Goal: Transaction & Acquisition: Purchase product/service

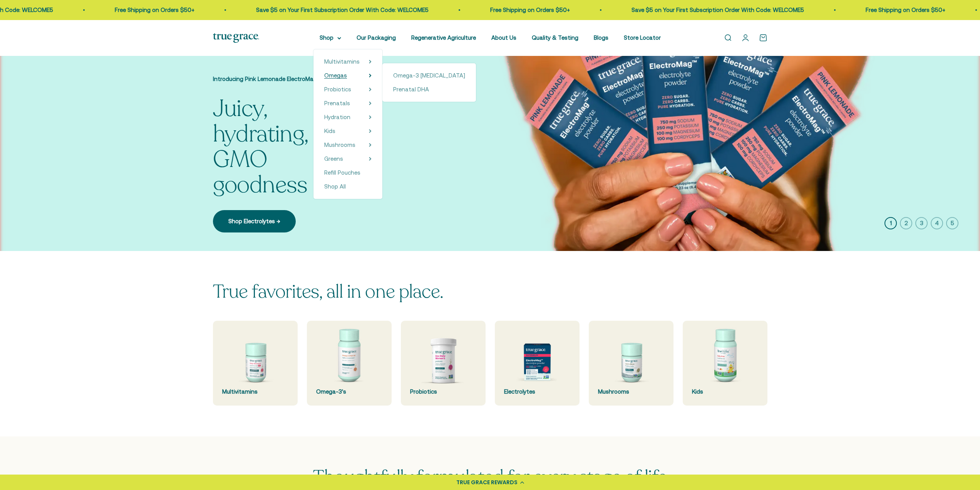
click at [337, 75] on span "Omegas" at bounding box center [335, 75] width 23 height 7
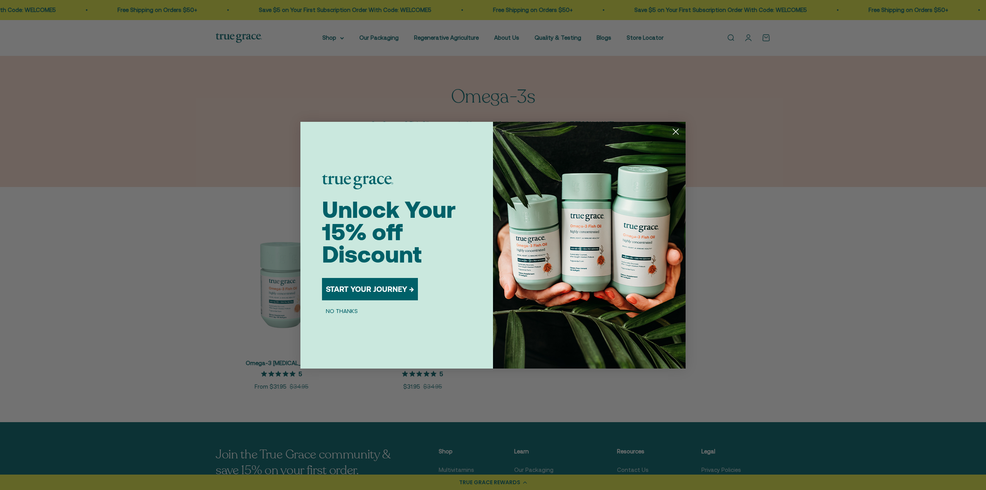
click at [675, 131] on circle "Close dialog" at bounding box center [676, 131] width 13 height 13
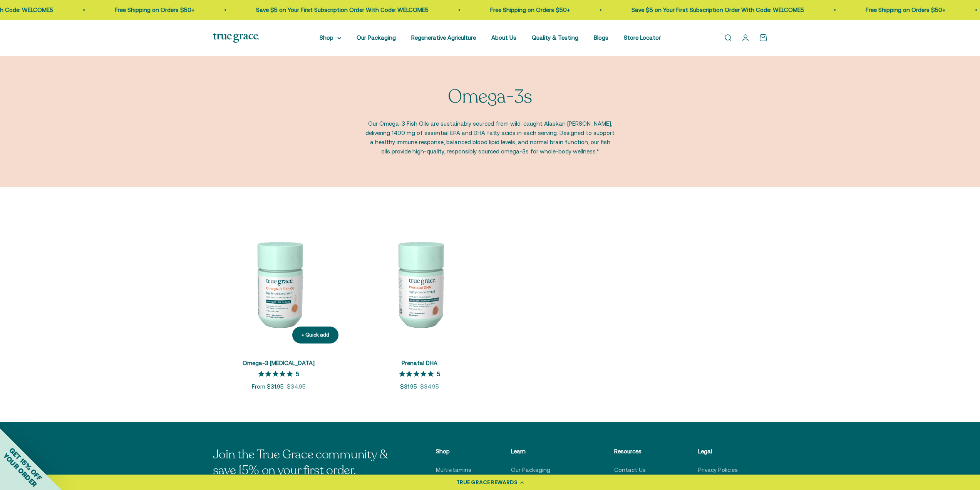
click at [285, 278] on img at bounding box center [279, 284] width 132 height 132
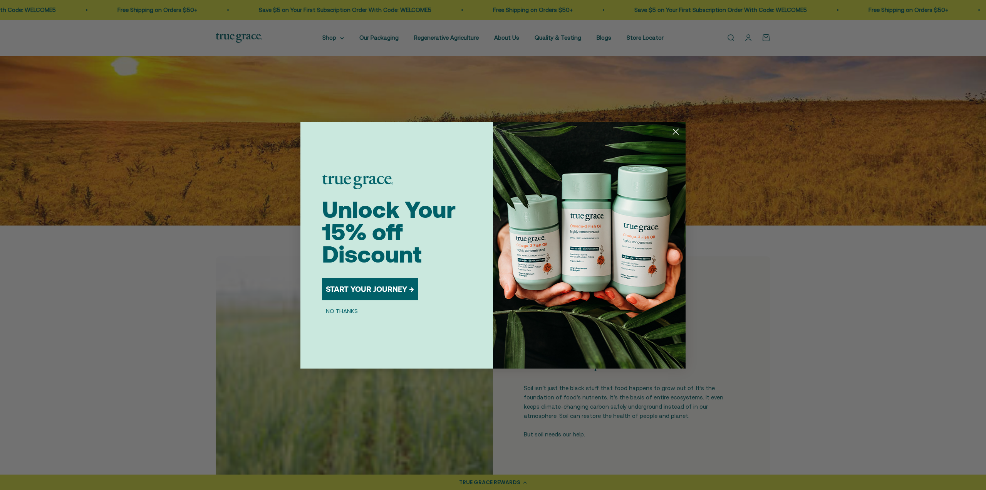
click at [673, 130] on circle "Close dialog" at bounding box center [676, 131] width 13 height 13
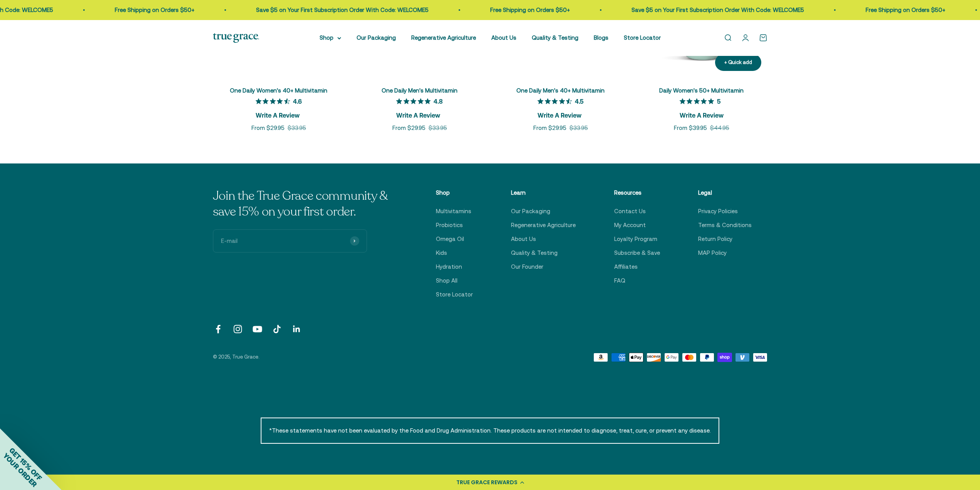
scroll to position [3159, 0]
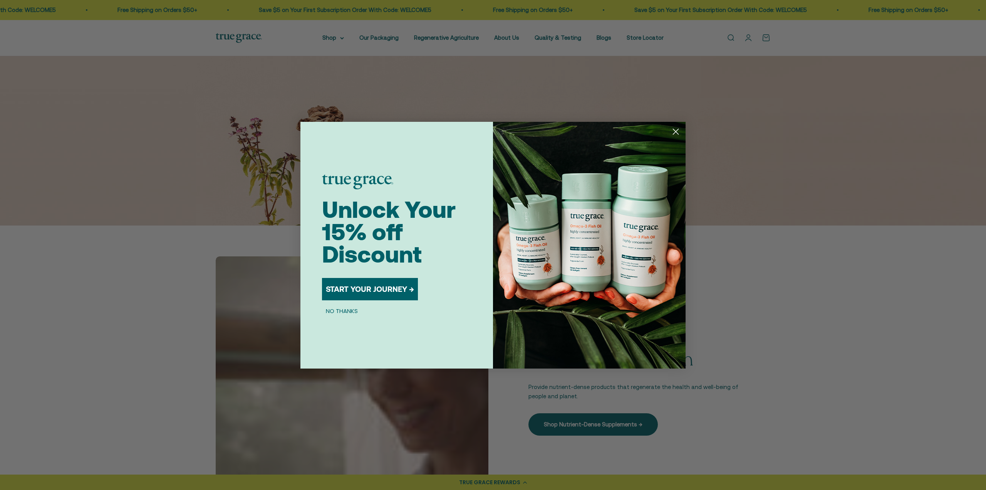
click at [677, 128] on circle "Close dialog" at bounding box center [676, 131] width 13 height 13
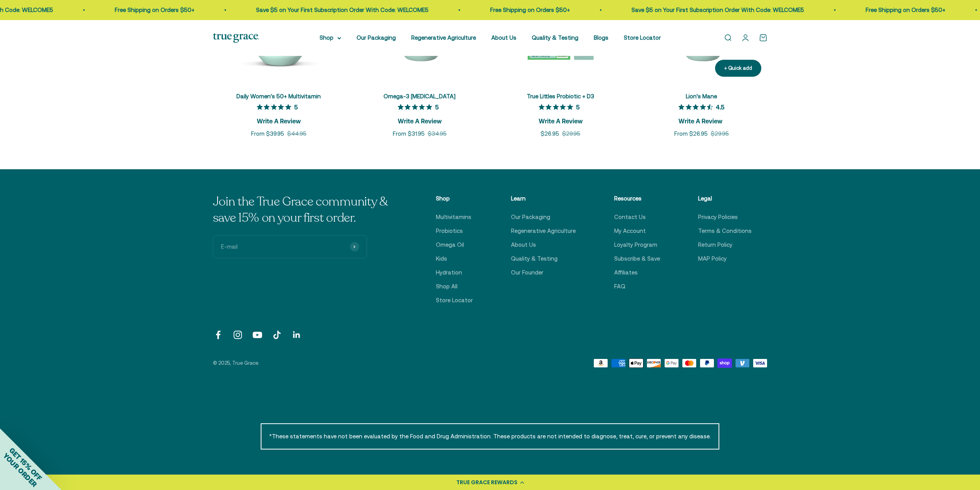
scroll to position [1849, 0]
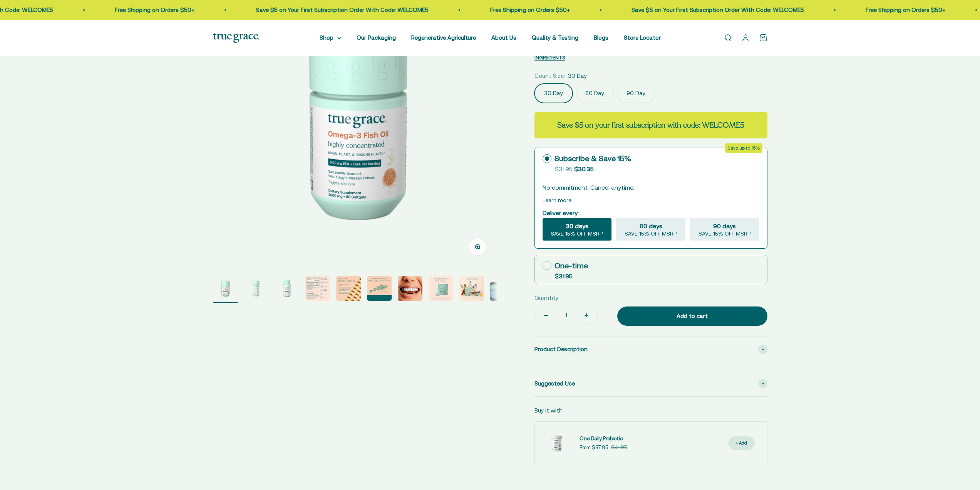
scroll to position [114, 0]
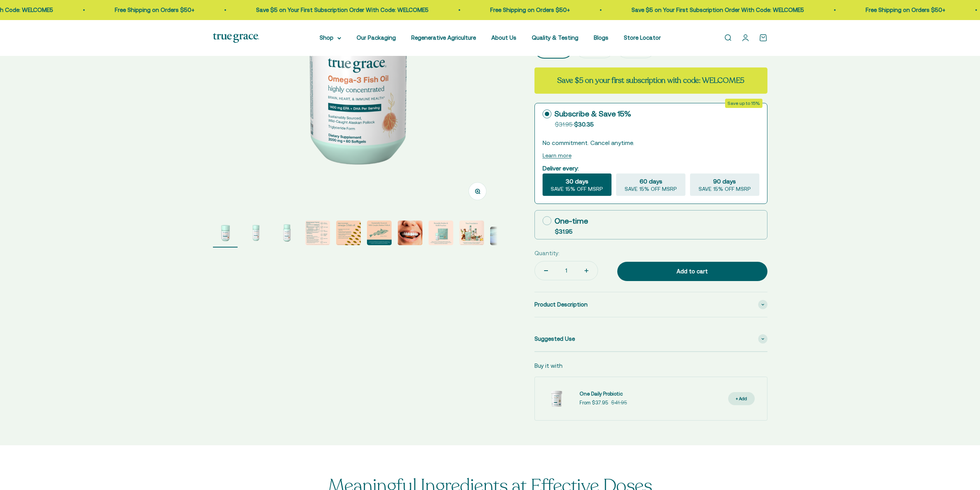
select select "3"
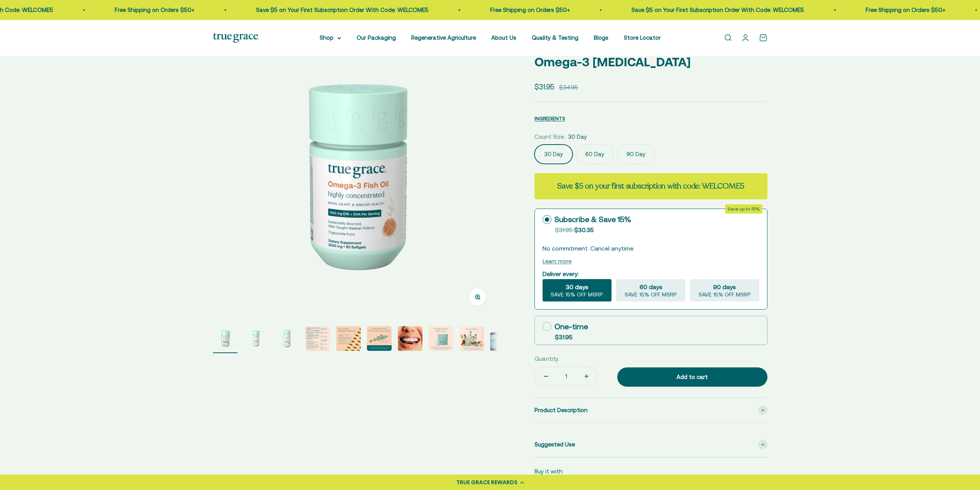
scroll to position [39, 0]
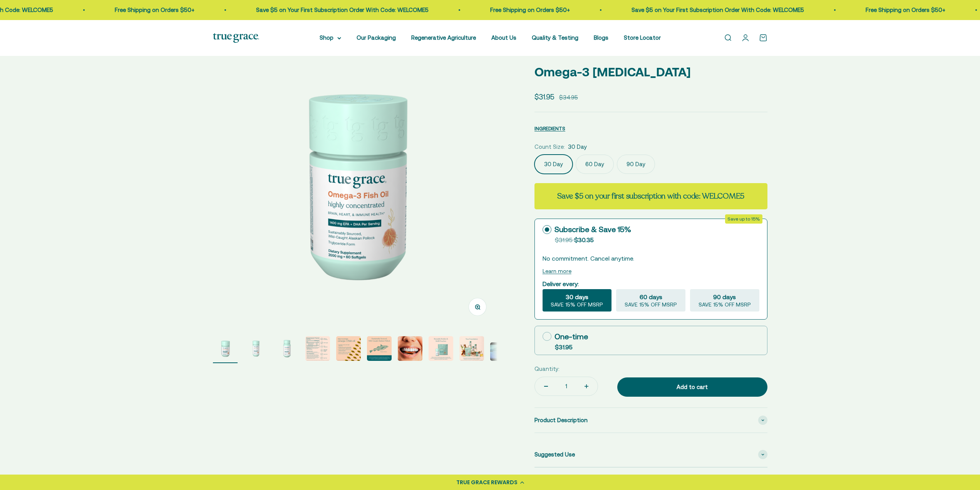
click at [314, 344] on img "Go to item 4" at bounding box center [317, 348] width 25 height 25
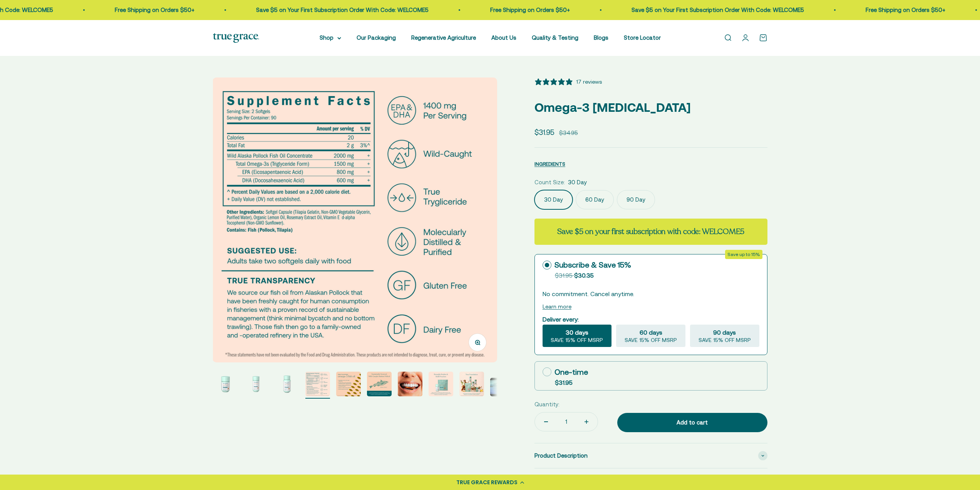
scroll to position [0, 0]
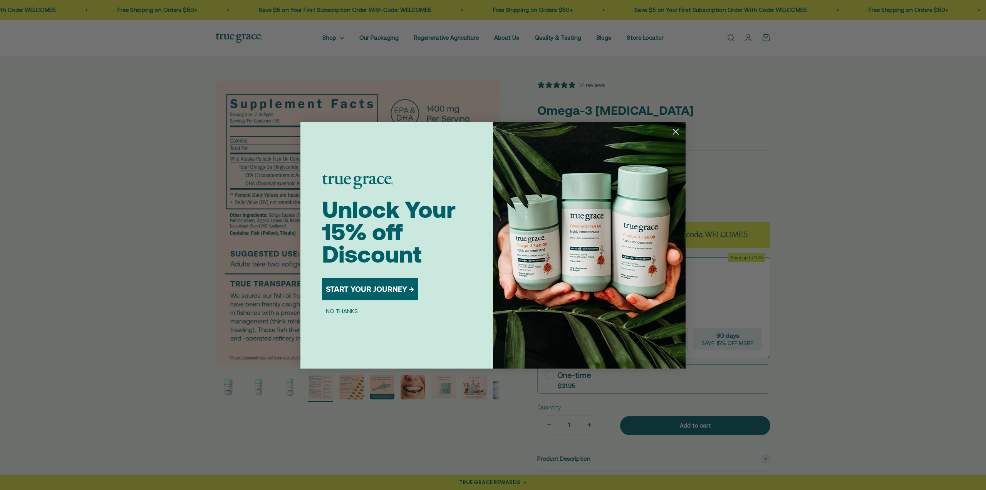
click at [678, 134] on icon "Close dialog" at bounding box center [675, 131] width 5 height 5
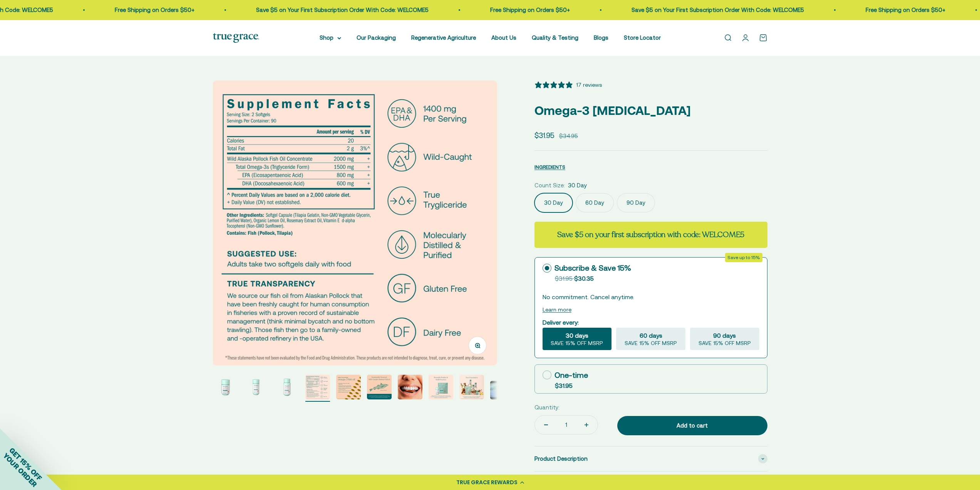
drag, startPoint x: 346, startPoint y: 436, endPoint x: 299, endPoint y: 419, distance: 49.2
click at [299, 419] on div "Zoom Go to item 1 Go to item 2 Go to item 3 Go to item 4 Go to item 5 Go to ite…" at bounding box center [490, 328] width 555 height 494
click at [356, 386] on img "Go to item 5" at bounding box center [348, 386] width 25 height 25
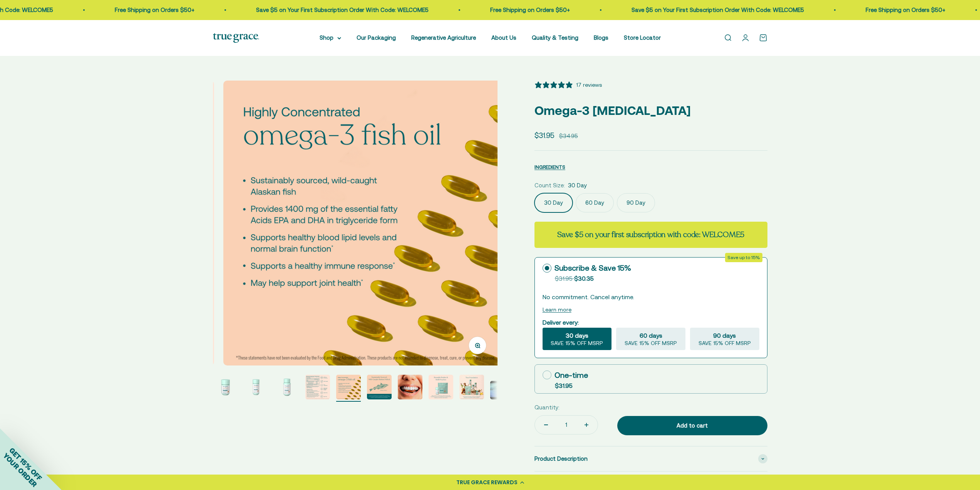
scroll to position [0, 1176]
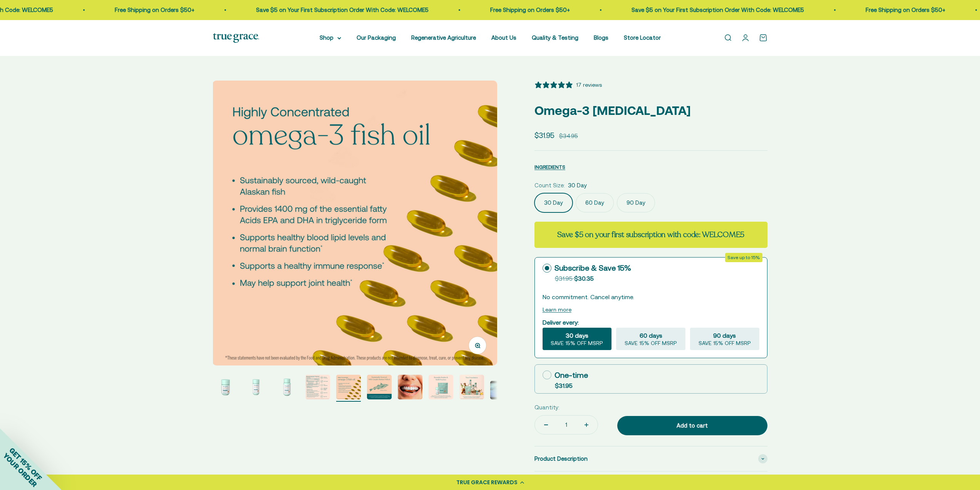
click at [385, 393] on img "Go to item 6" at bounding box center [379, 386] width 25 height 25
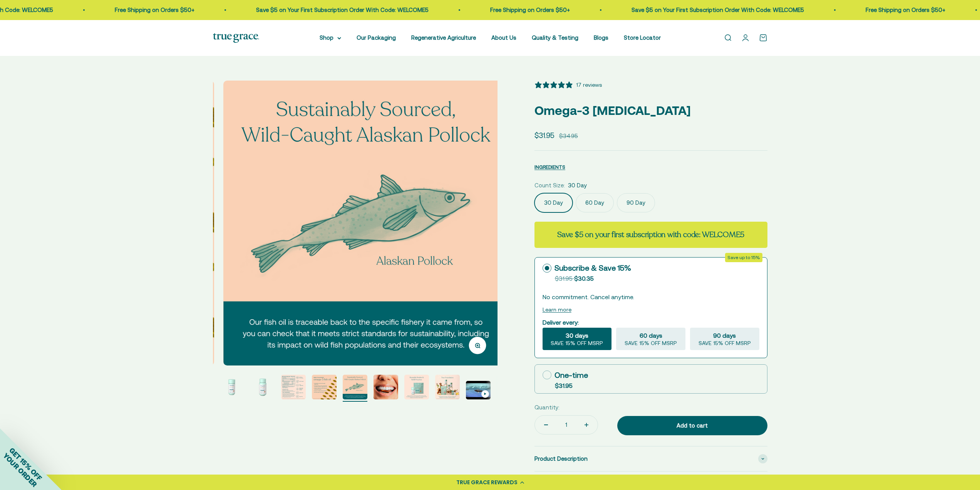
scroll to position [0, 1470]
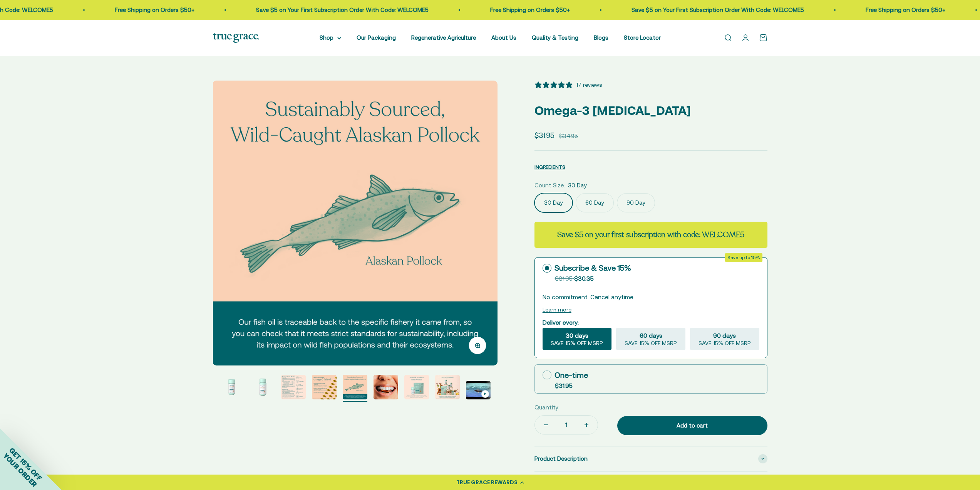
click at [382, 390] on img "Go to item 7" at bounding box center [386, 386] width 25 height 25
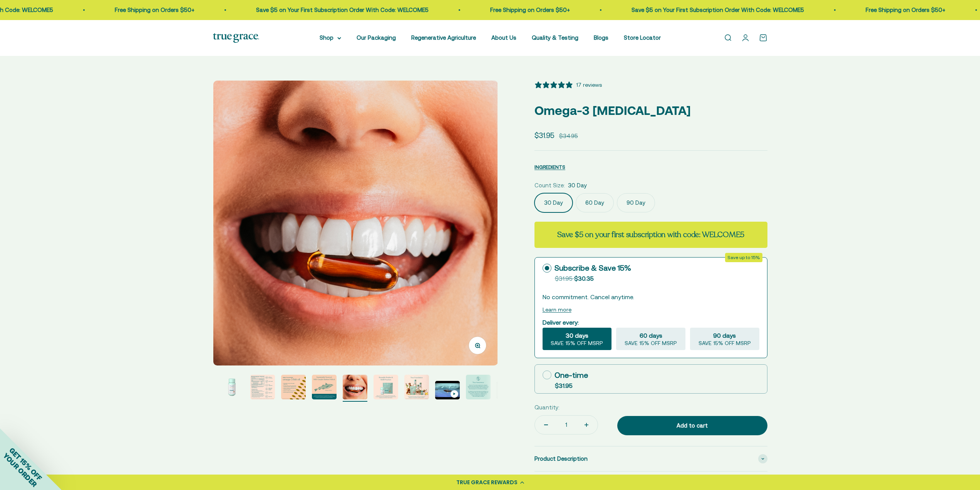
scroll to position [0, 1764]
click at [333, 389] on img "Go to item 6" at bounding box center [324, 386] width 25 height 25
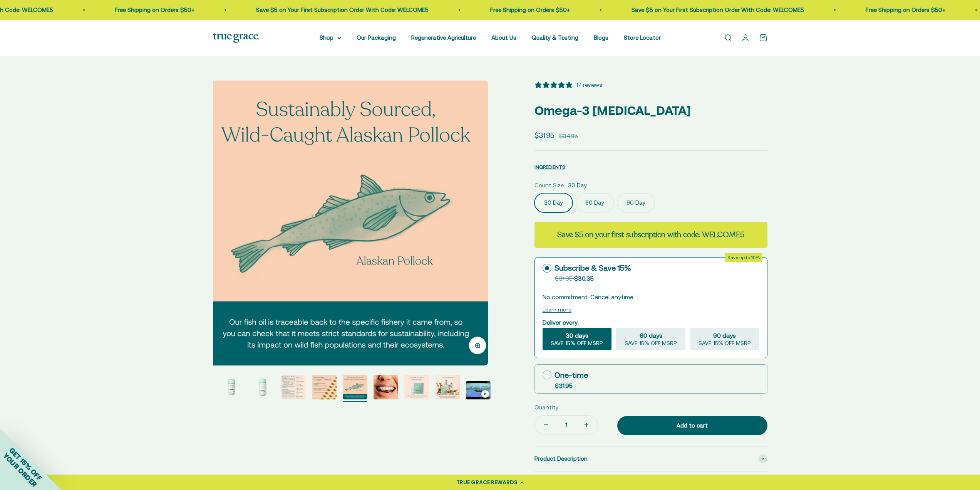
scroll to position [0, 1470]
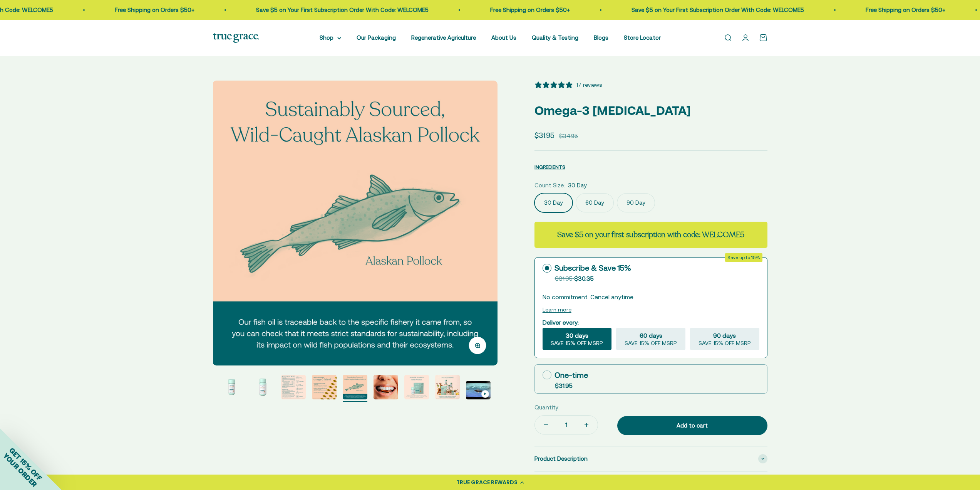
click at [384, 392] on img "Go to item 7" at bounding box center [386, 386] width 25 height 25
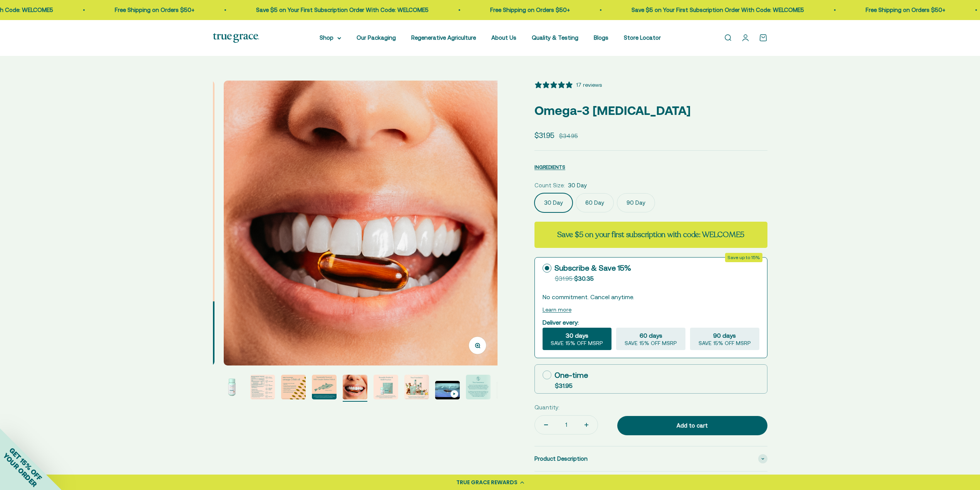
scroll to position [0, 1764]
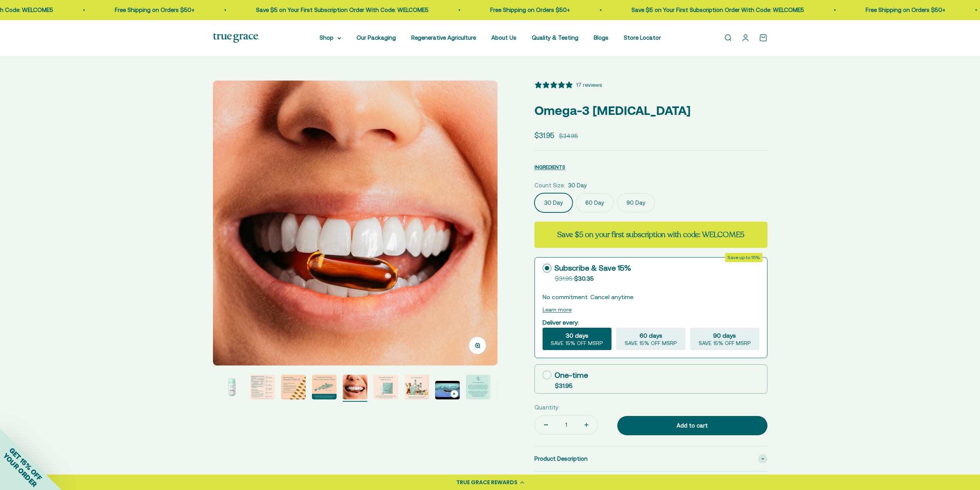
click at [388, 386] on img "Go to item 8" at bounding box center [386, 386] width 25 height 25
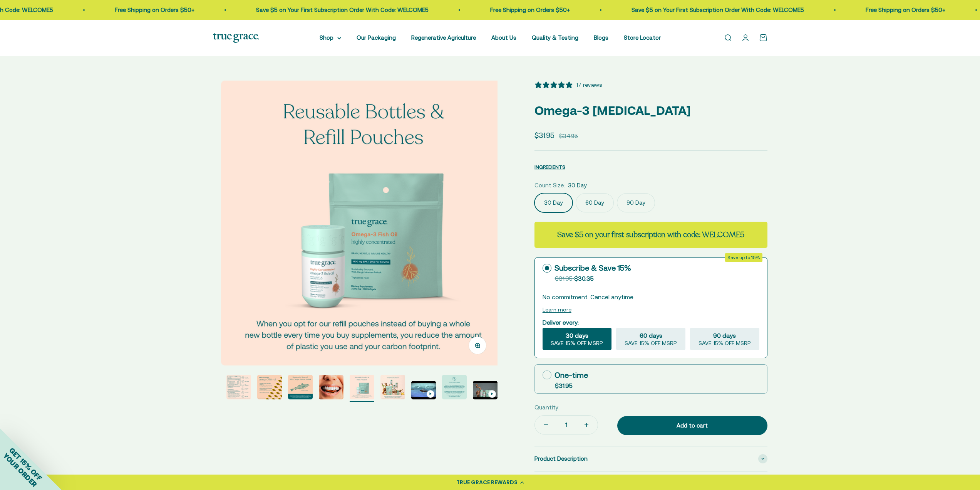
scroll to position [0, 2058]
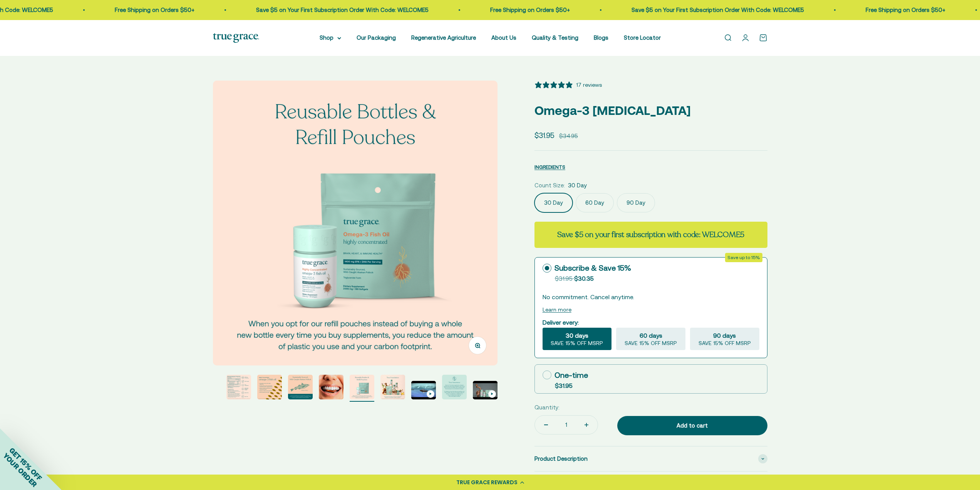
click at [323, 386] on img "Go to item 7" at bounding box center [331, 386] width 25 height 25
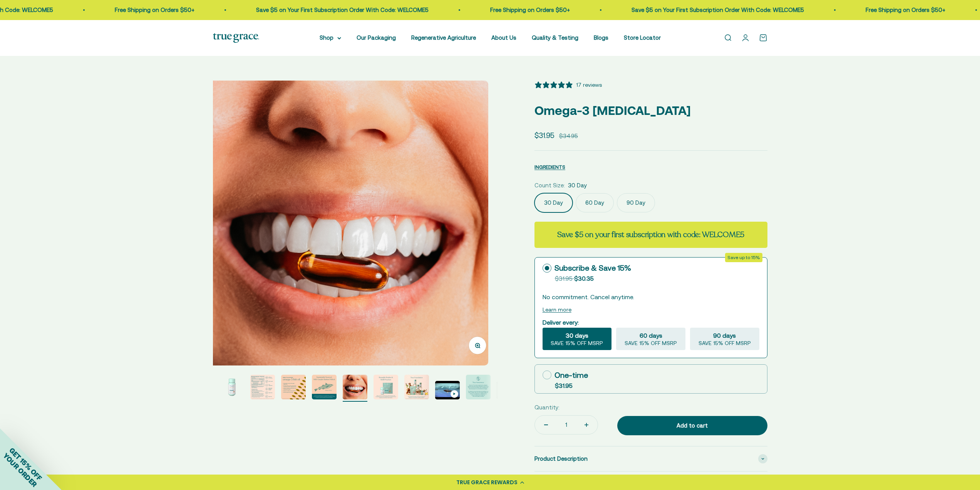
scroll to position [0, 1764]
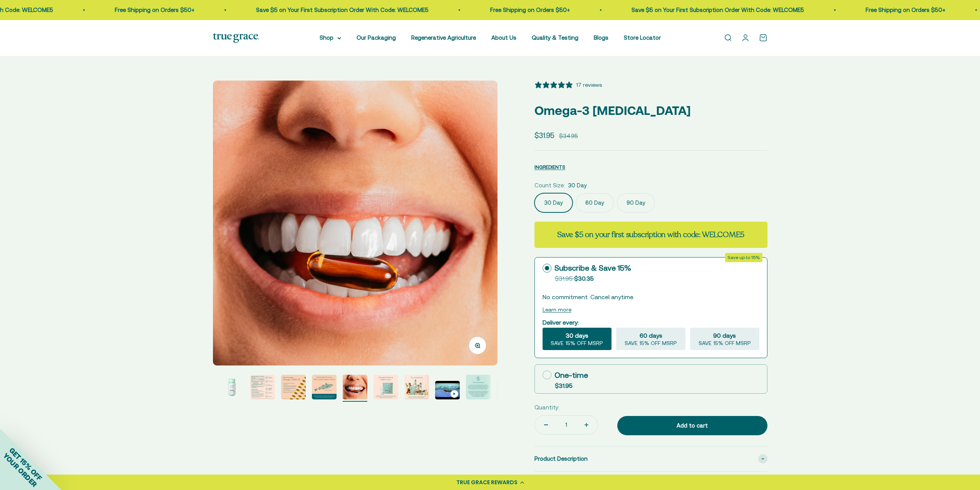
click at [384, 386] on img "Go to item 8" at bounding box center [386, 386] width 25 height 25
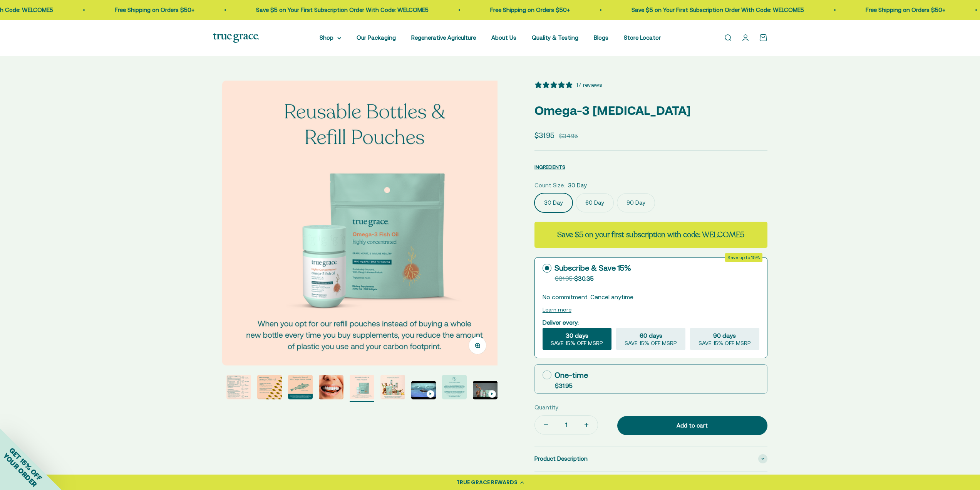
scroll to position [0, 2058]
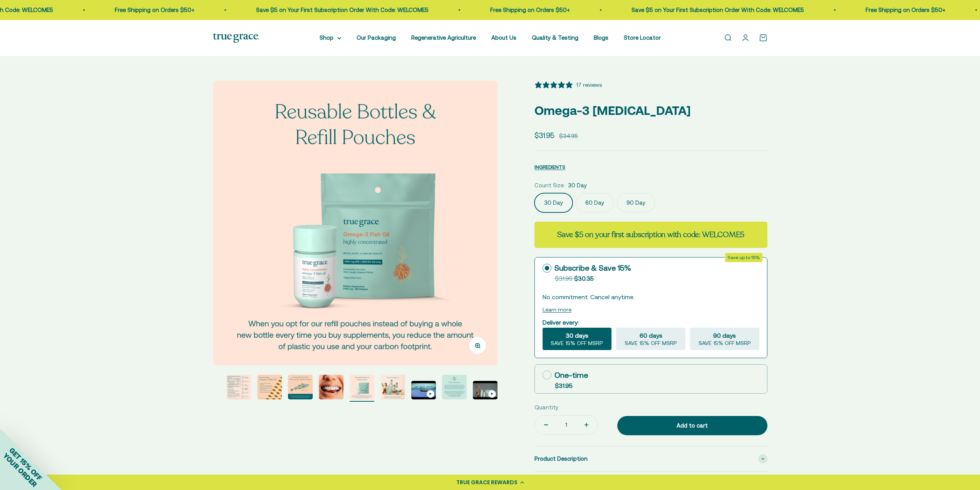
click at [483, 299] on img at bounding box center [355, 223] width 285 height 285
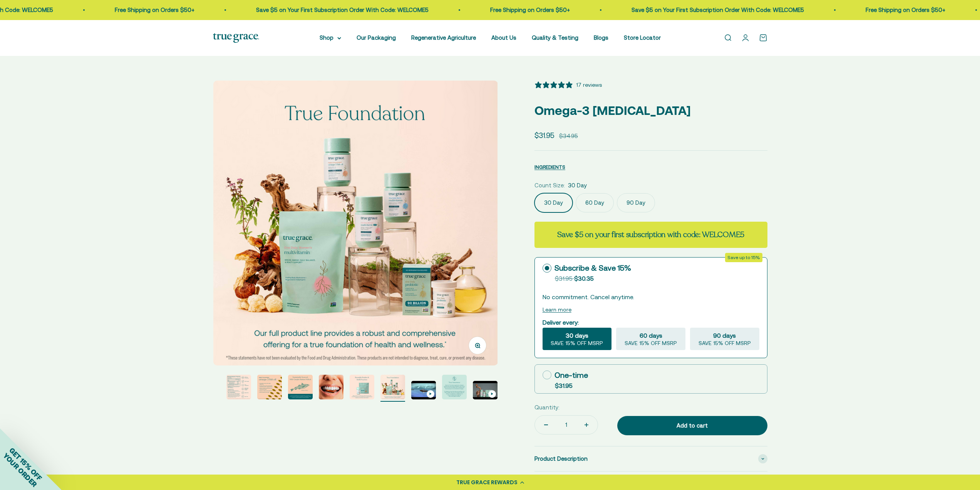
scroll to position [0, 2352]
click at [489, 212] on img at bounding box center [355, 223] width 285 height 285
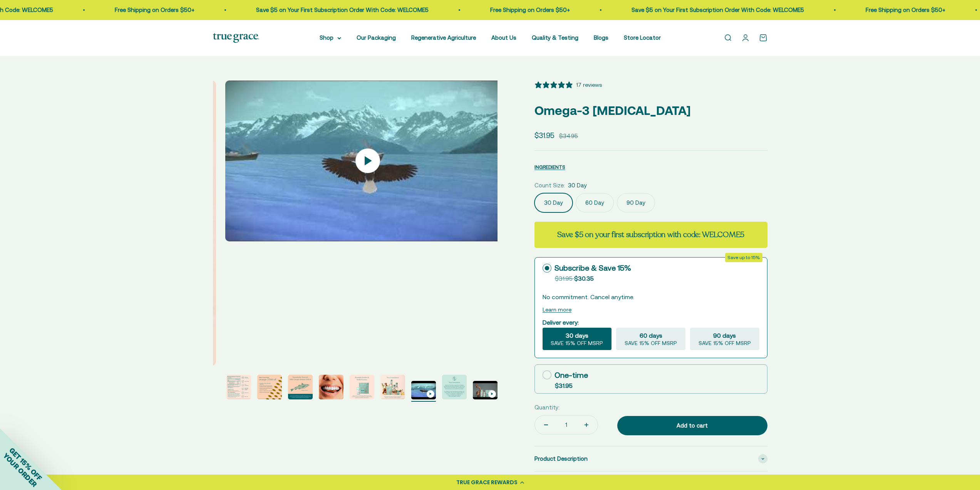
scroll to position [0, 2646]
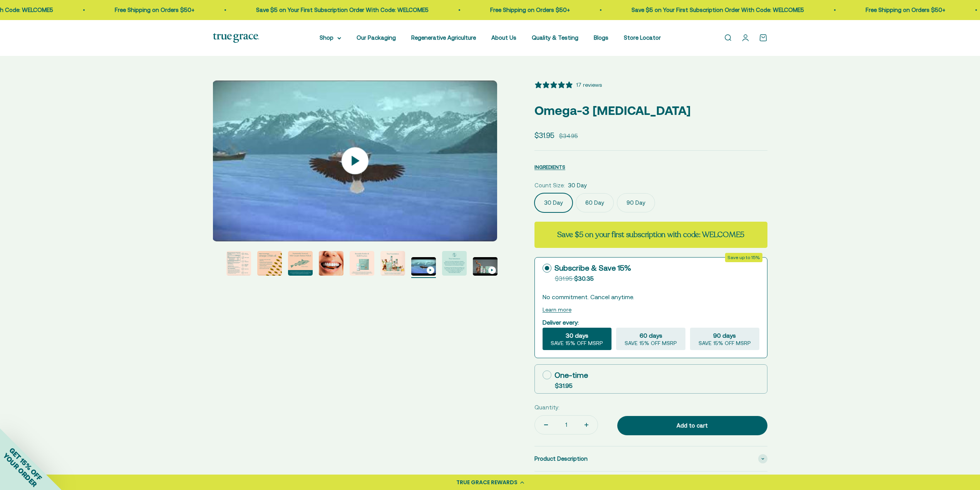
click at [352, 158] on icon at bounding box center [356, 161] width 8 height 10
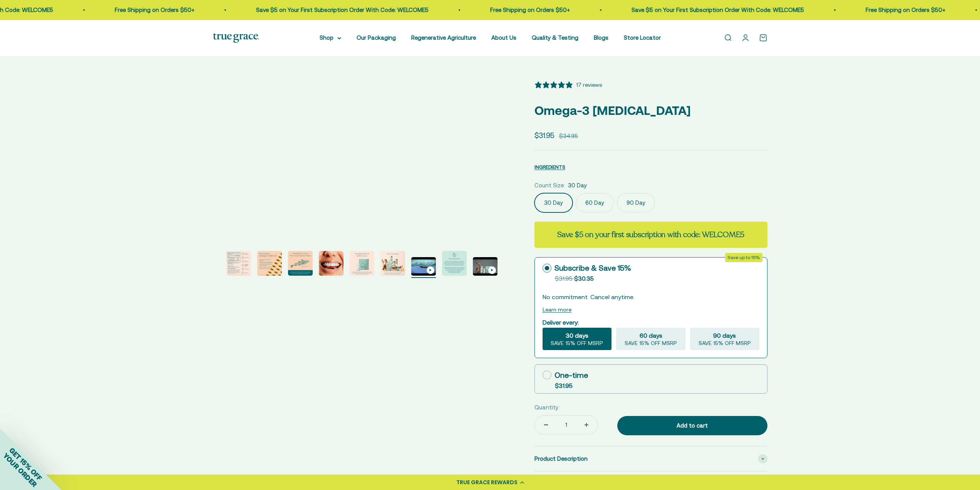
click at [456, 265] on img "Go to item 11" at bounding box center [454, 263] width 25 height 25
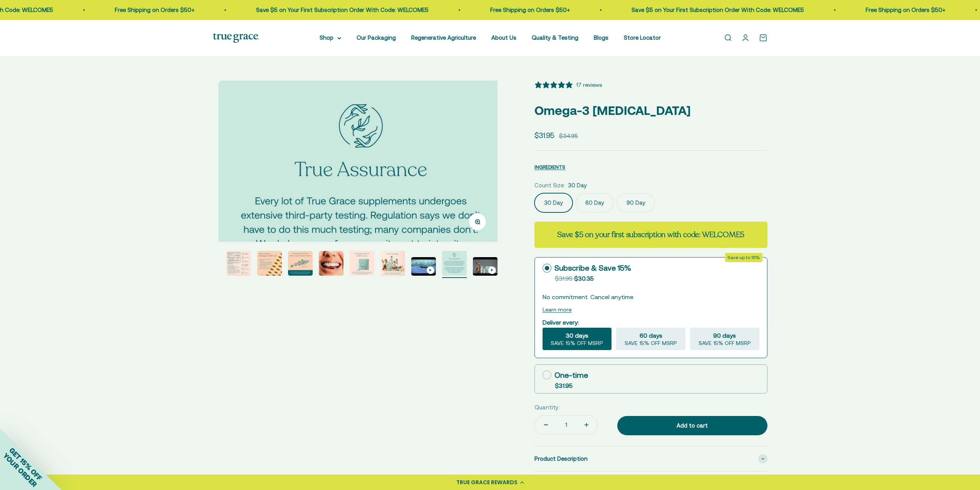
scroll to position [0, 2940]
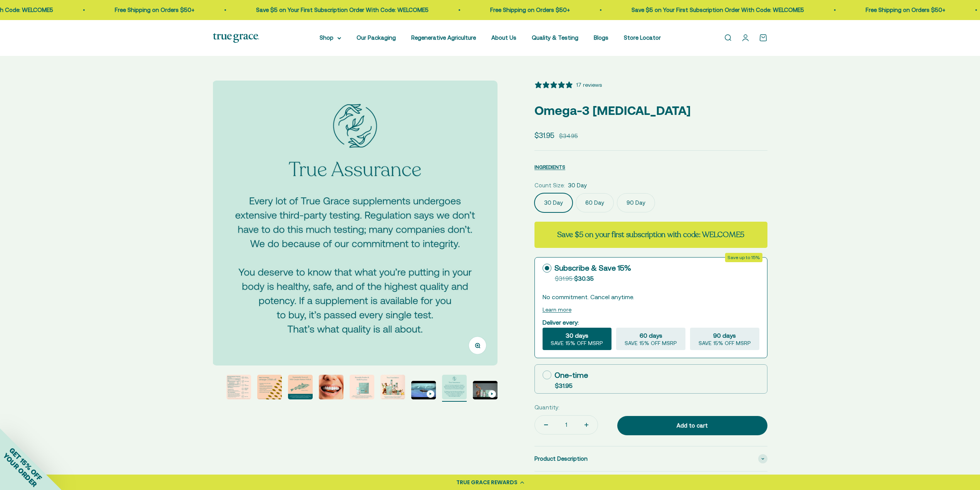
click at [492, 213] on img at bounding box center [355, 223] width 285 height 285
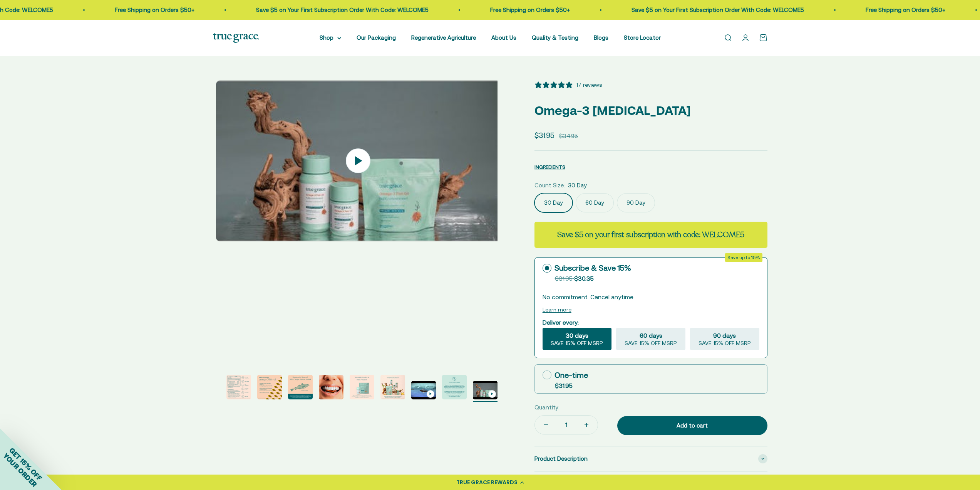
scroll to position [0, 3234]
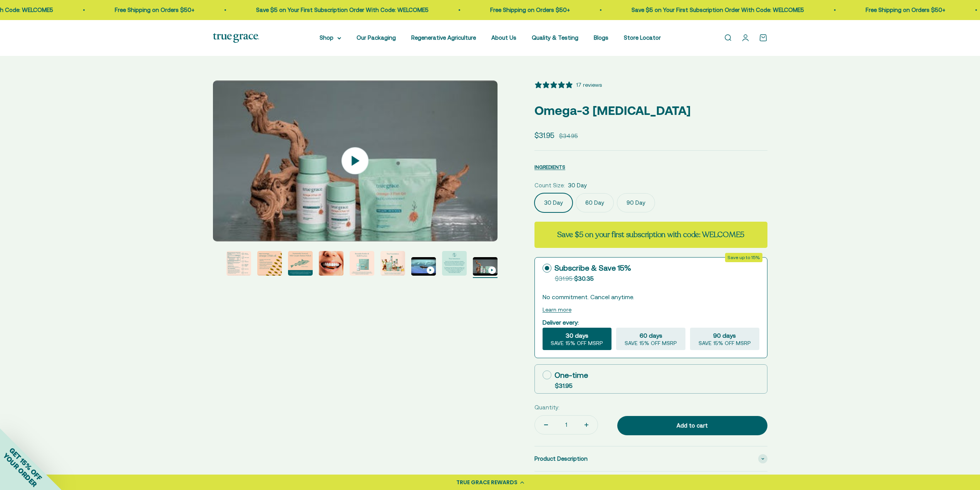
click at [389, 162] on img at bounding box center [355, 161] width 285 height 161
